Goal: Navigation & Orientation: Find specific page/section

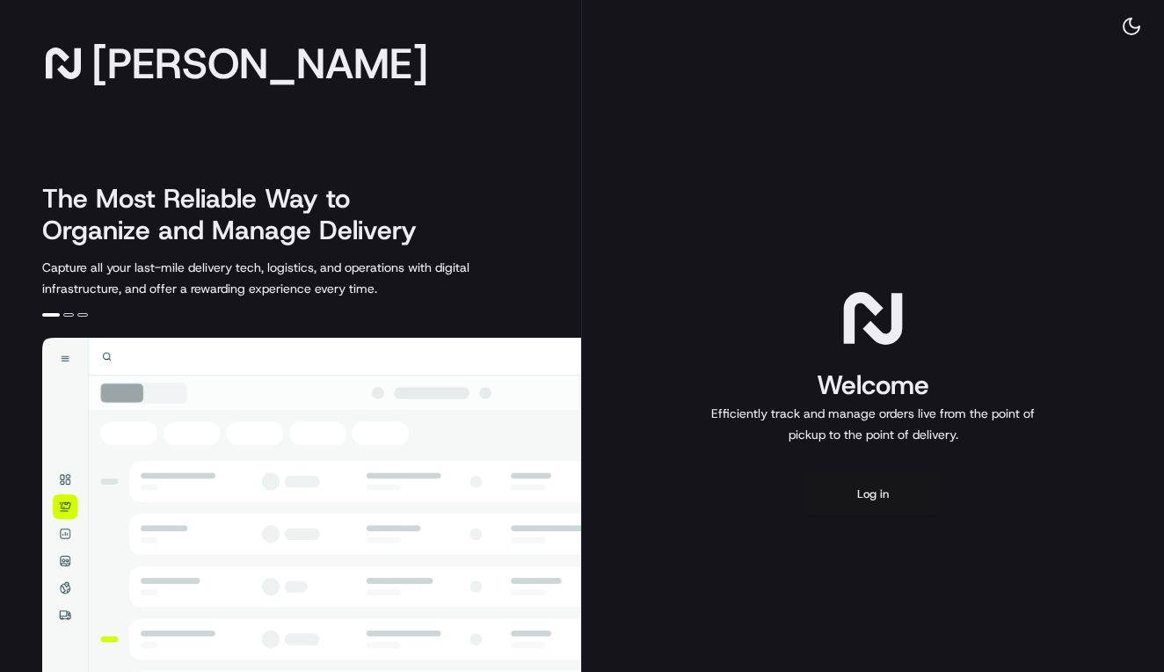
click at [847, 499] on button "Log in" at bounding box center [873, 494] width 141 height 42
